Goal: Task Accomplishment & Management: Manage account settings

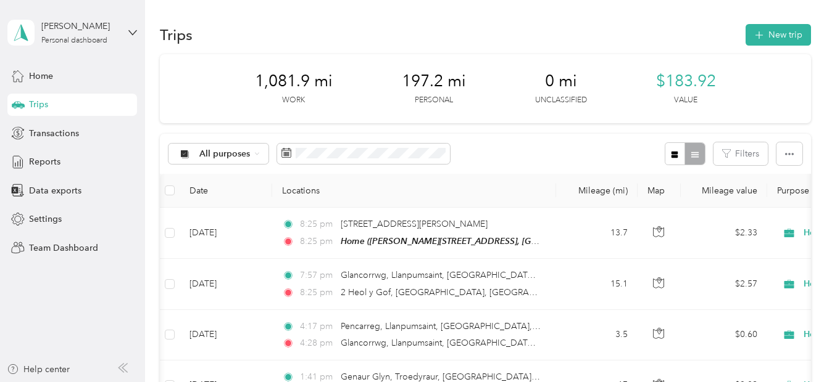
scroll to position [0, 23]
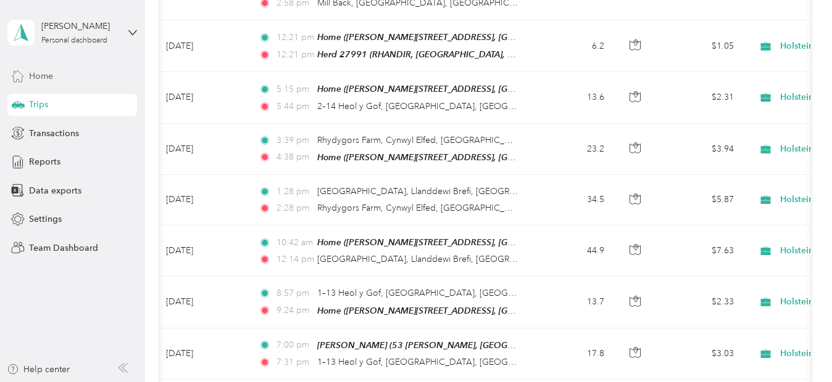
click at [46, 78] on span "Home" at bounding box center [41, 76] width 24 height 13
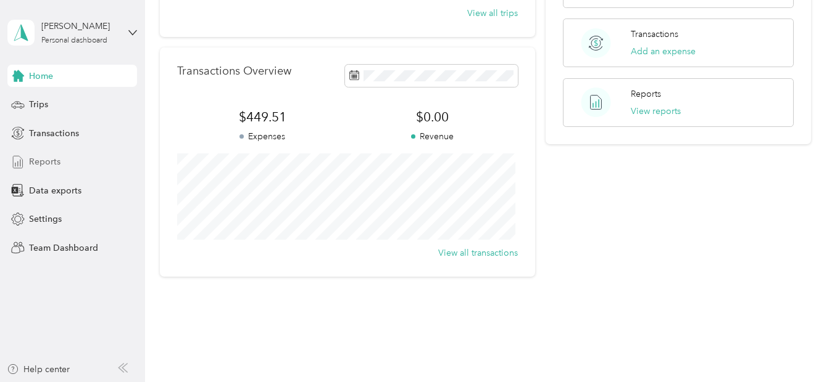
scroll to position [294, 0]
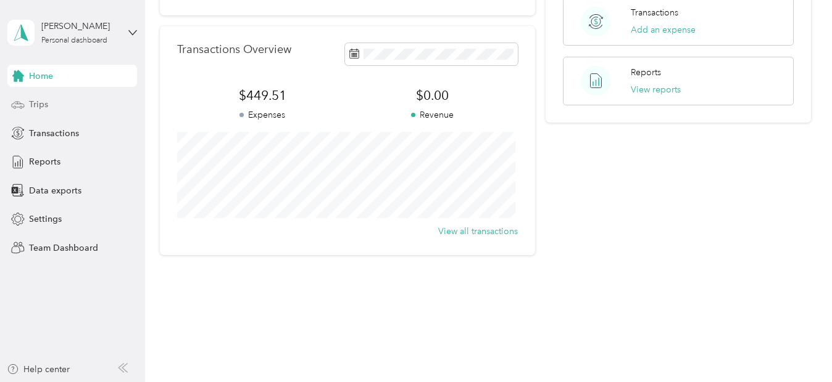
click at [40, 104] on span "Trips" at bounding box center [38, 104] width 19 height 13
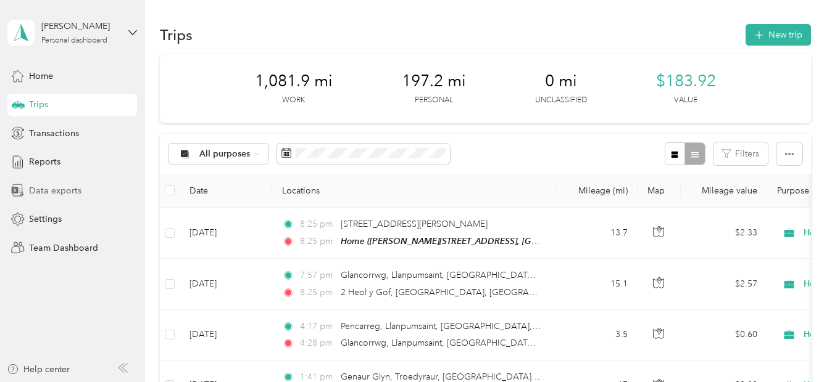
click at [44, 188] on span "Data exports" at bounding box center [55, 190] width 52 height 13
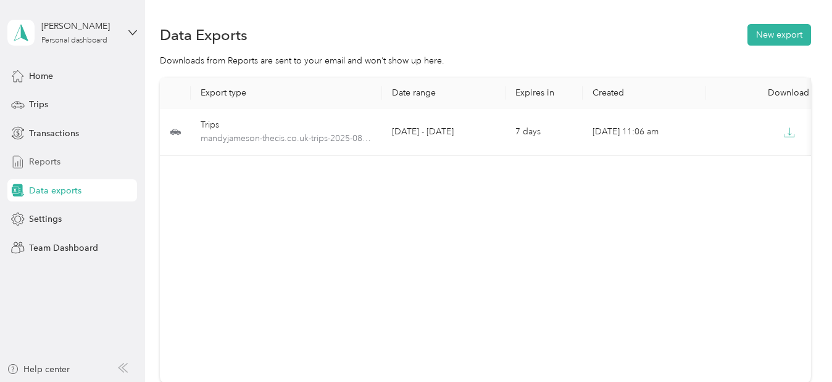
click at [39, 162] on span "Reports" at bounding box center [44, 161] width 31 height 13
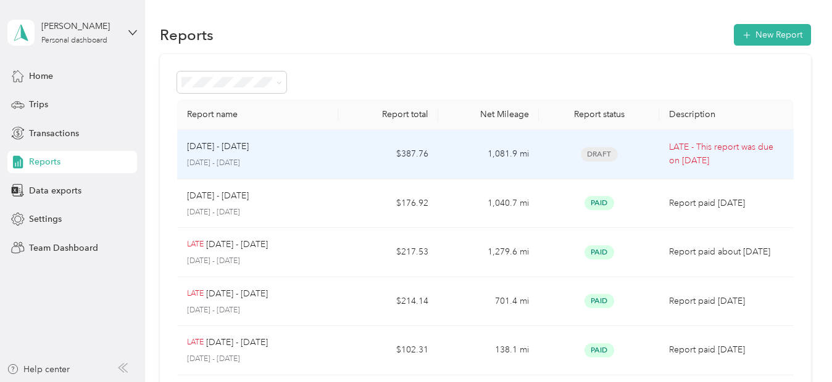
click at [326, 148] on div "[DATE] - [DATE]" at bounding box center [257, 147] width 141 height 14
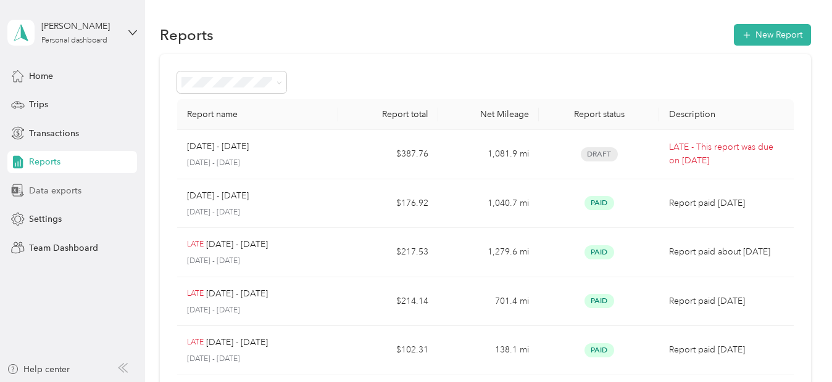
click at [47, 191] on span "Data exports" at bounding box center [55, 190] width 52 height 13
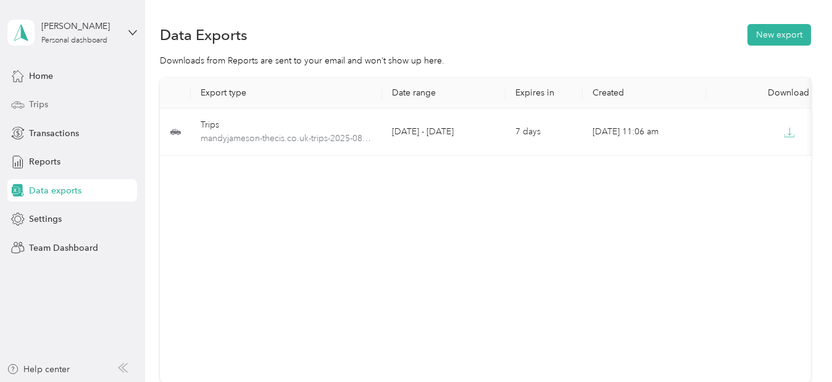
click at [41, 104] on span "Trips" at bounding box center [38, 104] width 19 height 13
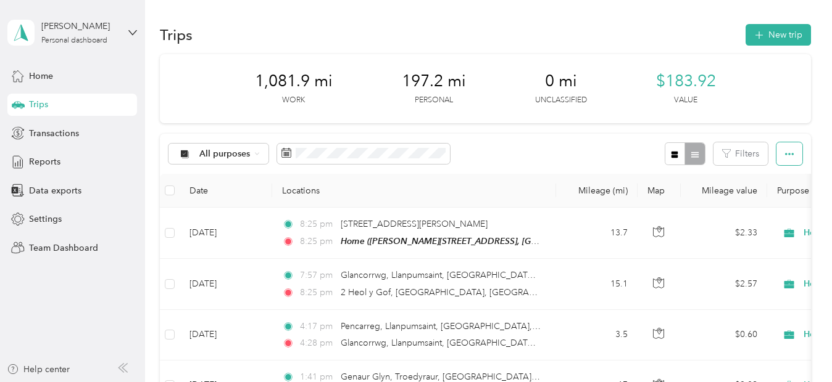
click at [788, 154] on icon "button" at bounding box center [789, 154] width 9 height 9
click at [765, 199] on span "Export" at bounding box center [768, 199] width 26 height 10
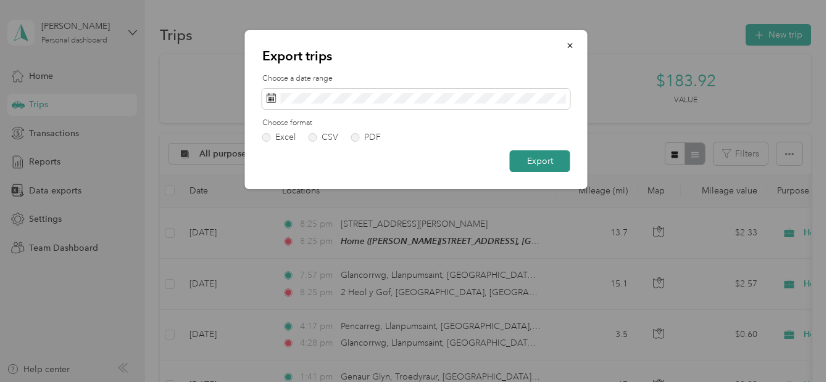
click at [545, 160] on button "Export" at bounding box center [540, 162] width 60 height 22
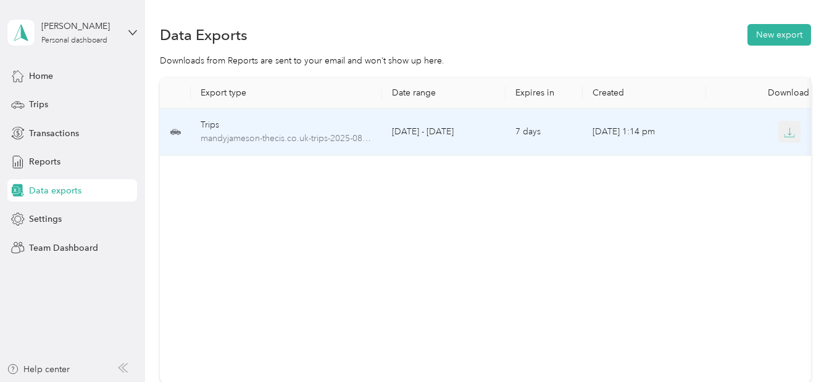
click at [789, 130] on icon "button" at bounding box center [788, 132] width 11 height 11
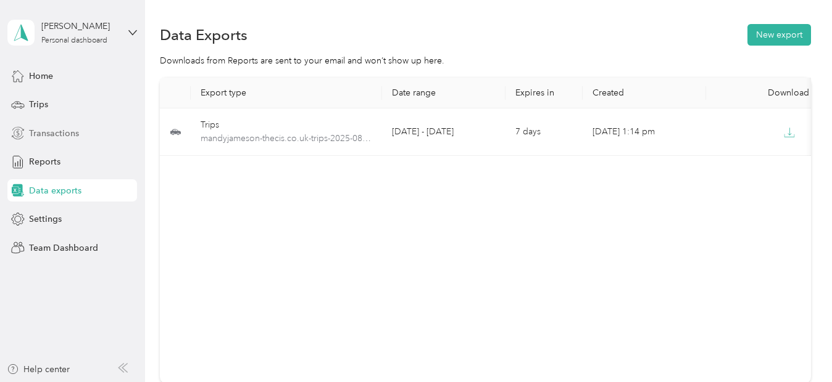
click at [43, 133] on span "Transactions" at bounding box center [54, 133] width 50 height 13
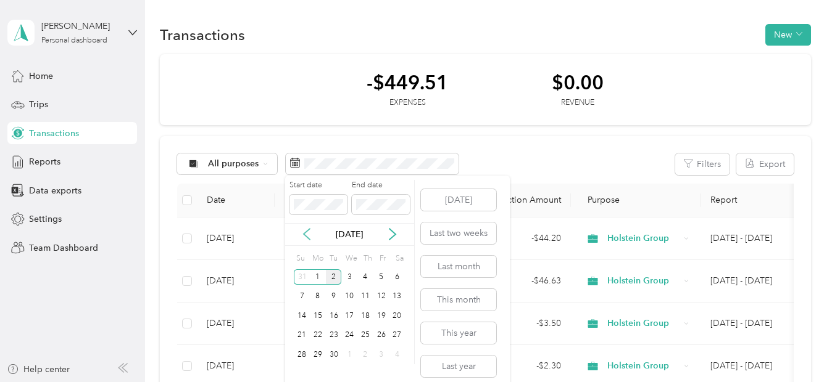
click at [305, 232] on icon at bounding box center [306, 234] width 12 height 12
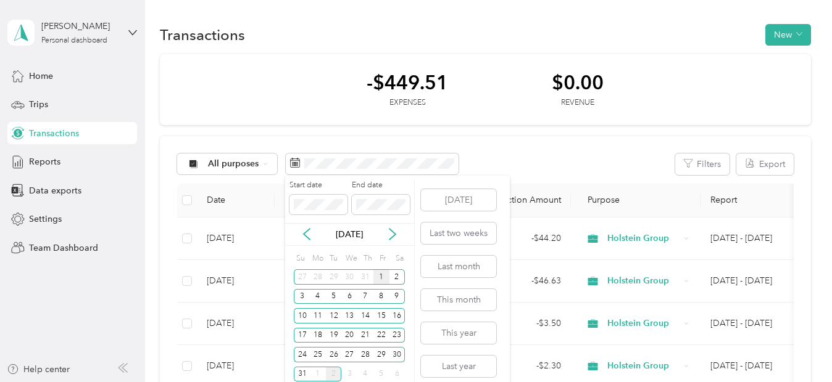
click at [381, 276] on div "1" at bounding box center [381, 277] width 16 height 15
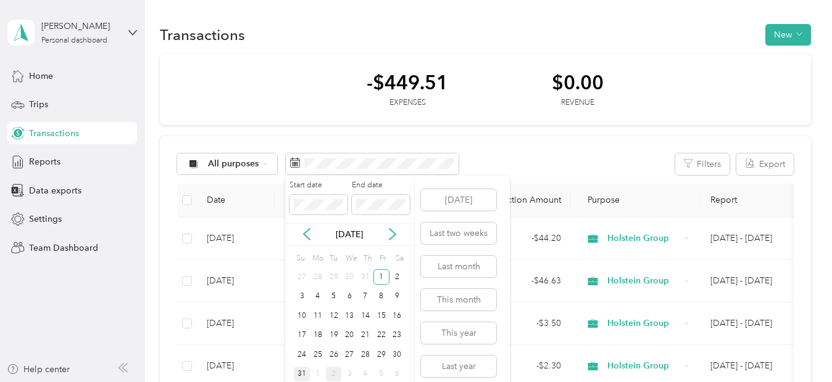
click at [302, 374] on div "31" at bounding box center [302, 374] width 16 height 15
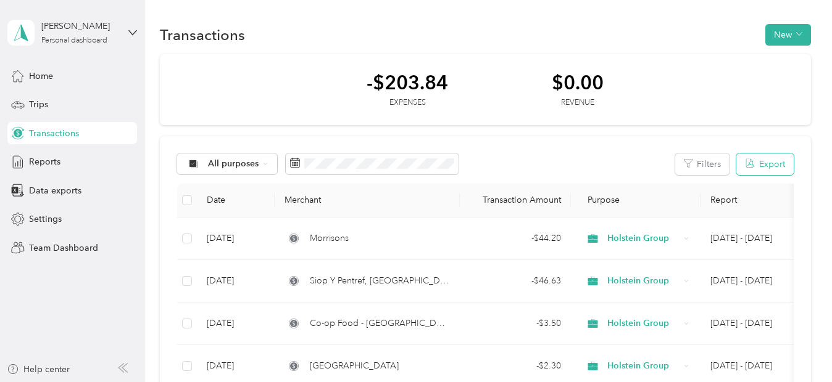
click at [770, 164] on button "Export" at bounding box center [764, 165] width 57 height 22
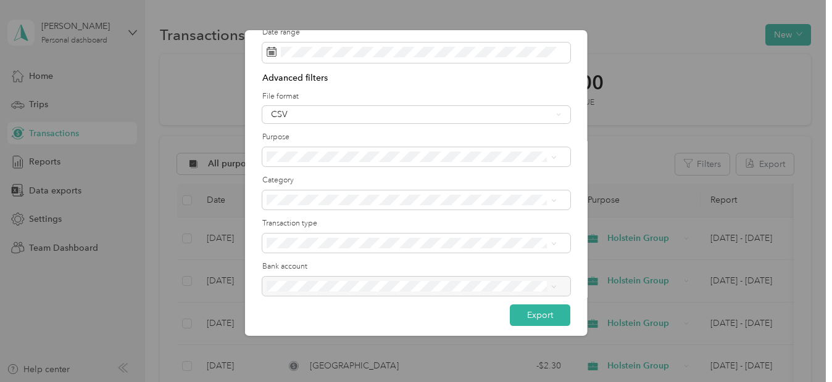
scroll to position [54, 0]
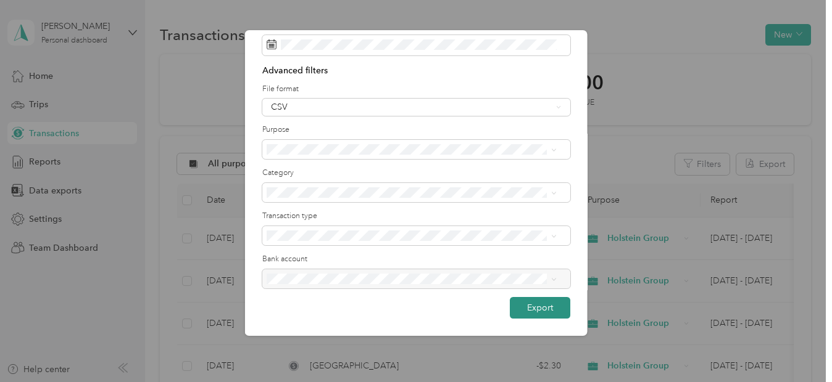
click at [537, 309] on button "Export" at bounding box center [540, 308] width 60 height 22
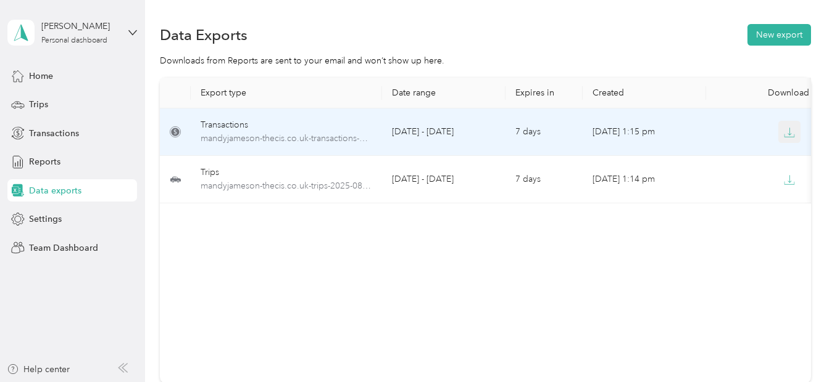
click at [790, 129] on icon "button" at bounding box center [788, 132] width 11 height 11
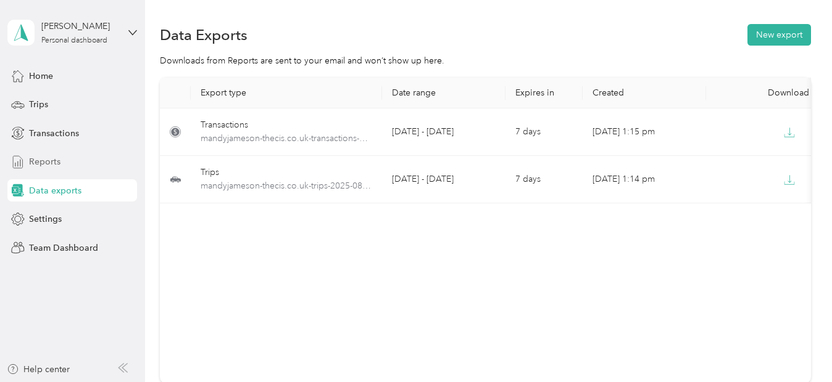
click at [56, 162] on span "Reports" at bounding box center [44, 161] width 31 height 13
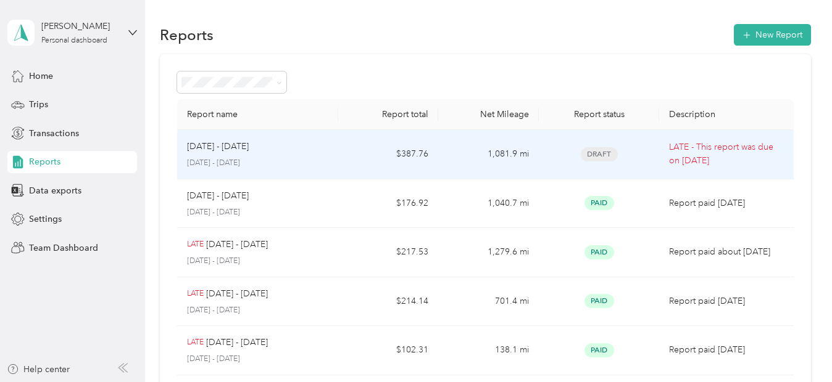
click at [303, 148] on div "[DATE] - [DATE]" at bounding box center [257, 147] width 141 height 14
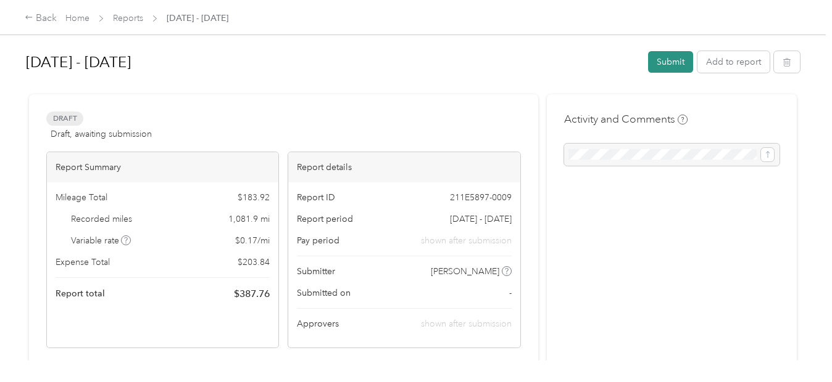
click at [668, 56] on button "Submit" at bounding box center [670, 62] width 45 height 22
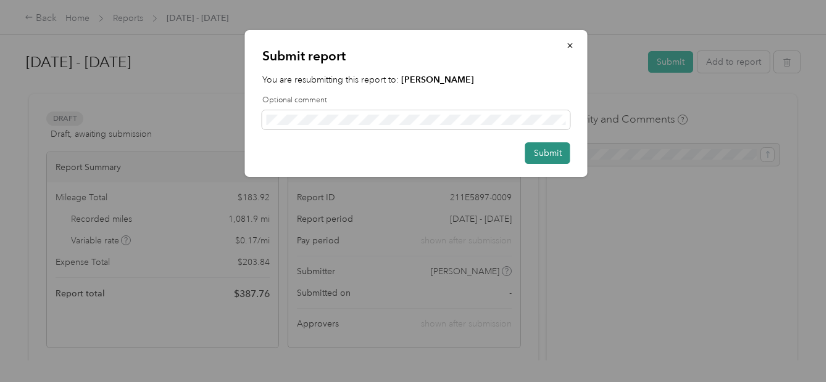
click at [548, 153] on button "Submit" at bounding box center [547, 153] width 45 height 22
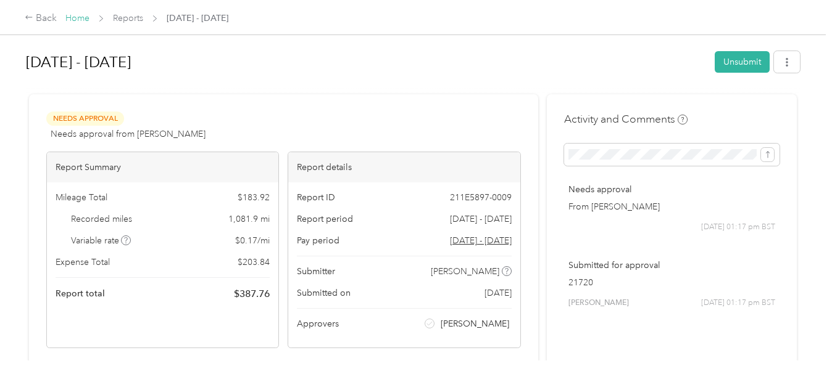
click at [78, 19] on link "Home" at bounding box center [77, 18] width 24 height 10
